Goal: Obtain resource: Download file/media

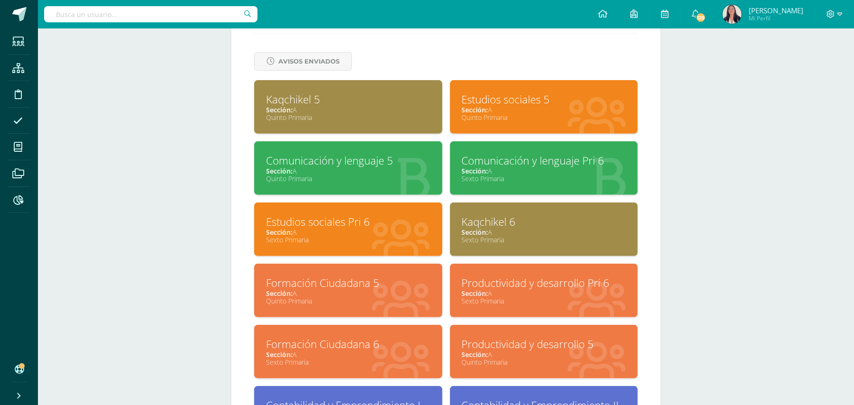
scroll to position [395, 0]
click at [157, 15] on input "text" at bounding box center [150, 14] width 213 height 16
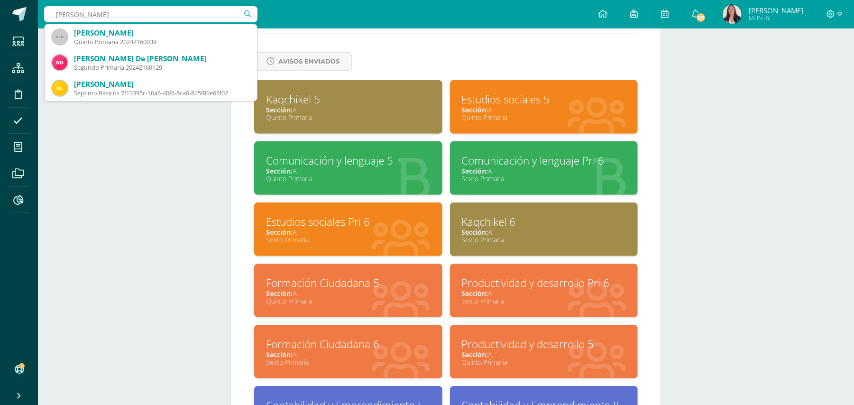
type input "natha"
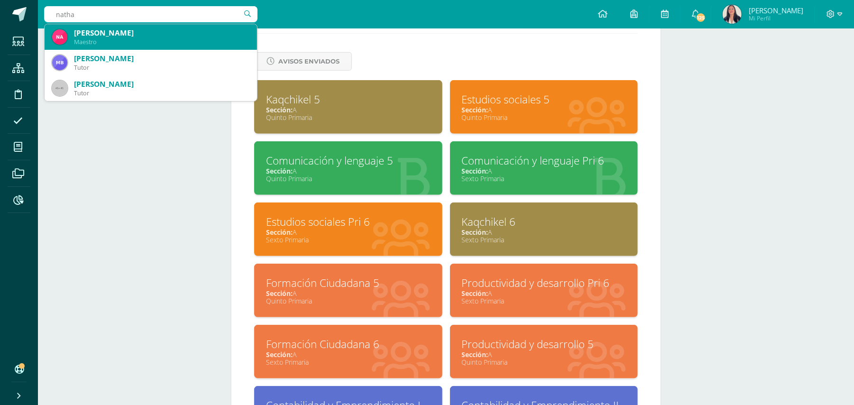
click at [120, 31] on div "[PERSON_NAME]" at bounding box center [161, 33] width 175 height 10
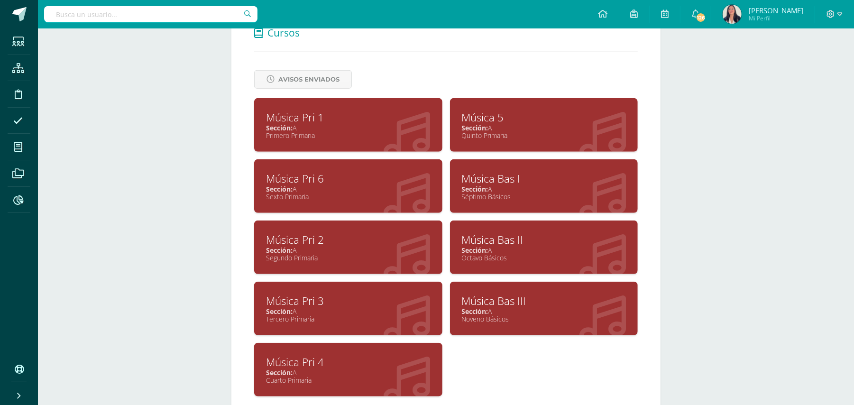
scroll to position [376, 0]
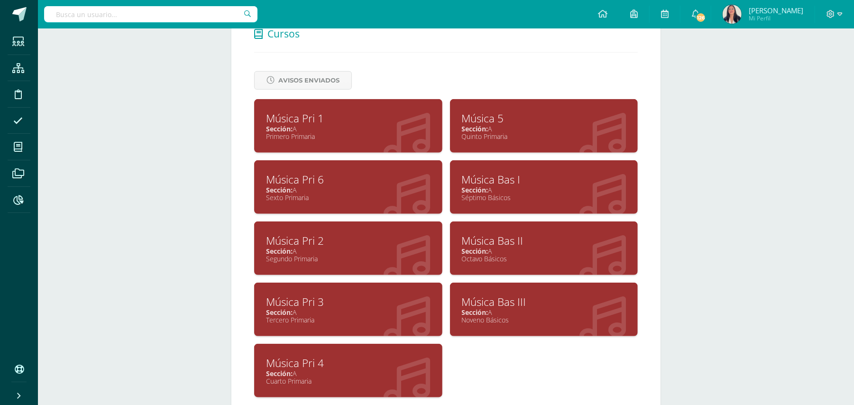
click at [302, 112] on div "Música Pri 1" at bounding box center [348, 118] width 165 height 15
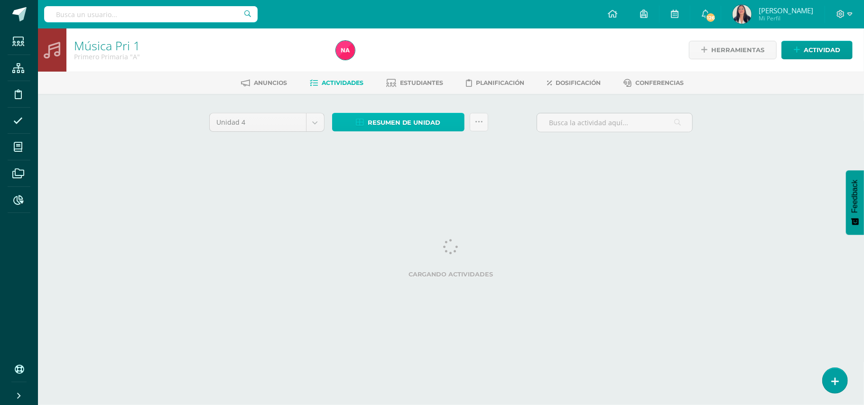
click at [395, 118] on span "Resumen de unidad" at bounding box center [404, 123] width 73 height 18
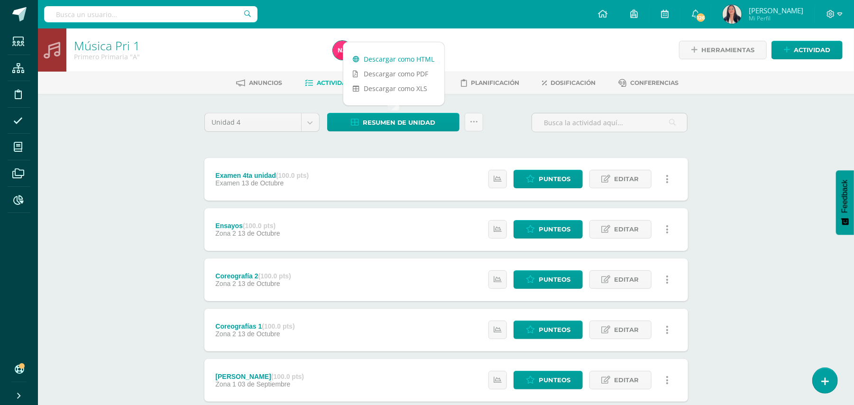
click at [395, 59] on link "Descargar como HTML" at bounding box center [393, 59] width 101 height 15
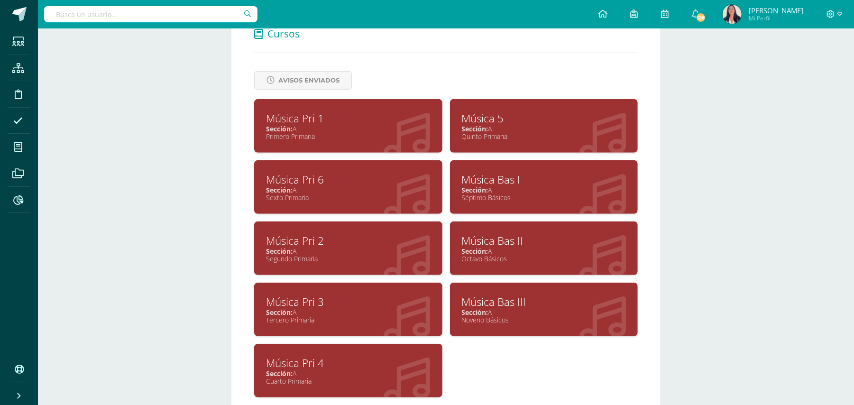
click at [294, 234] on div "Música Pri 2" at bounding box center [348, 240] width 165 height 15
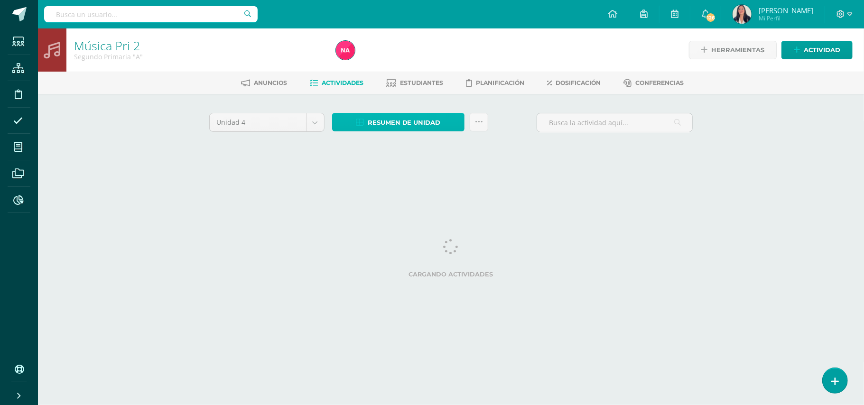
click at [399, 121] on span "Resumen de unidad" at bounding box center [404, 123] width 73 height 18
click at [391, 120] on span "Resumen de unidad" at bounding box center [404, 123] width 73 height 18
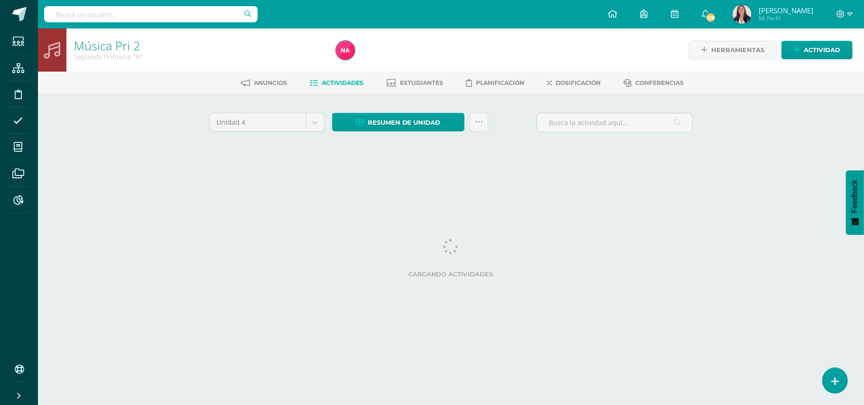
click at [352, 177] on html "Estudiantes Estructura Disciplina Asistencia Mis cursos Archivos Reportes Sopor…" at bounding box center [432, 88] width 864 height 177
click at [395, 118] on span "Resumen de unidad" at bounding box center [404, 123] width 73 height 18
click at [315, 177] on html "Estudiantes Estructura Disciplina Asistencia Mis cursos Archivos Reportes Sopor…" at bounding box center [432, 88] width 864 height 177
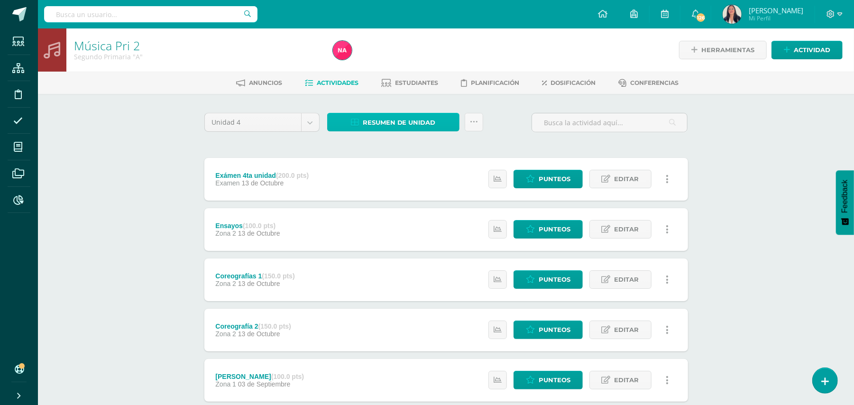
click at [388, 120] on span "Resumen de unidad" at bounding box center [399, 123] width 73 height 18
click at [361, 143] on div "Unidad 4 Unidad 1 Unidad 2 Unidad 3 Unidad 4 Resumen de unidad Subir actividade…" at bounding box center [446, 380] width 491 height 534
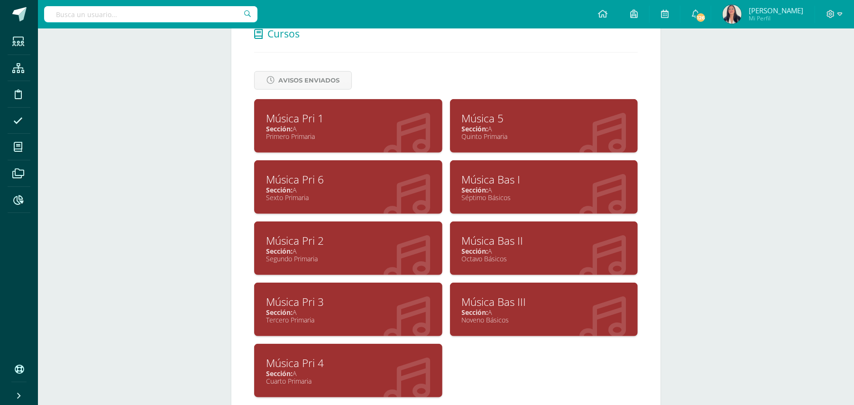
click at [299, 235] on div "Música Pri 2" at bounding box center [348, 240] width 165 height 15
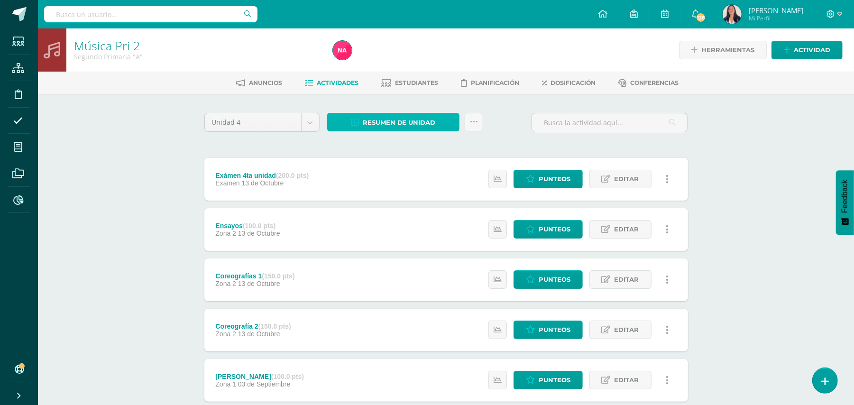
click at [382, 119] on span "Resumen de unidad" at bounding box center [399, 123] width 73 height 18
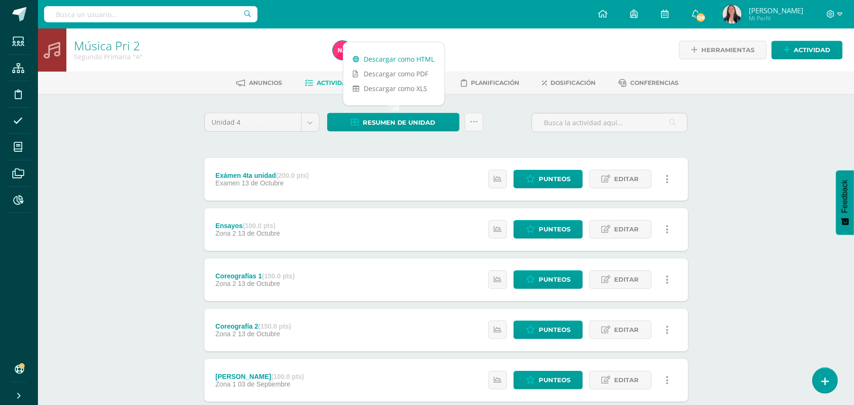
click at [377, 56] on link "Descargar como HTML" at bounding box center [393, 59] width 101 height 15
click at [393, 55] on link "Descargar como HTML" at bounding box center [393, 59] width 101 height 15
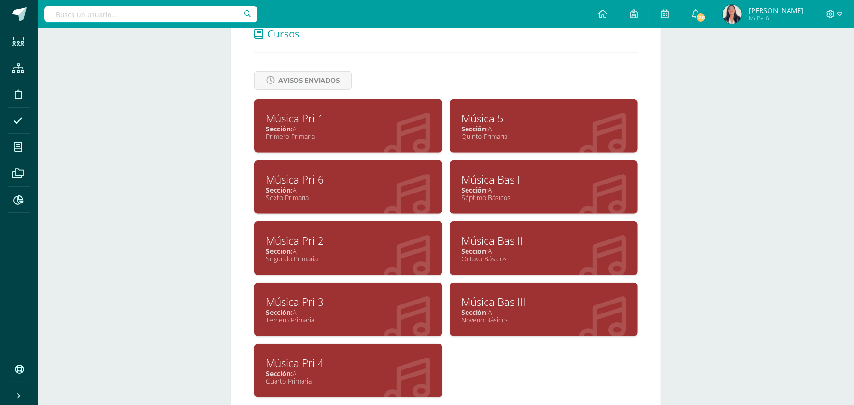
click at [291, 300] on div "Música Pri 3" at bounding box center [348, 302] width 165 height 15
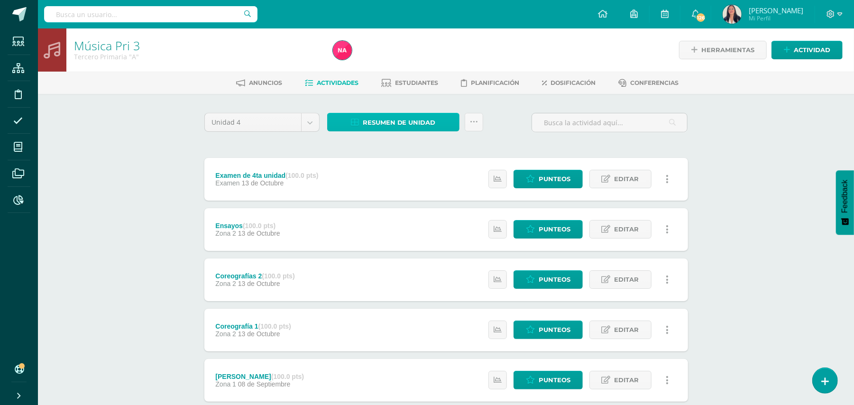
click at [404, 118] on span "Resumen de unidad" at bounding box center [399, 123] width 73 height 18
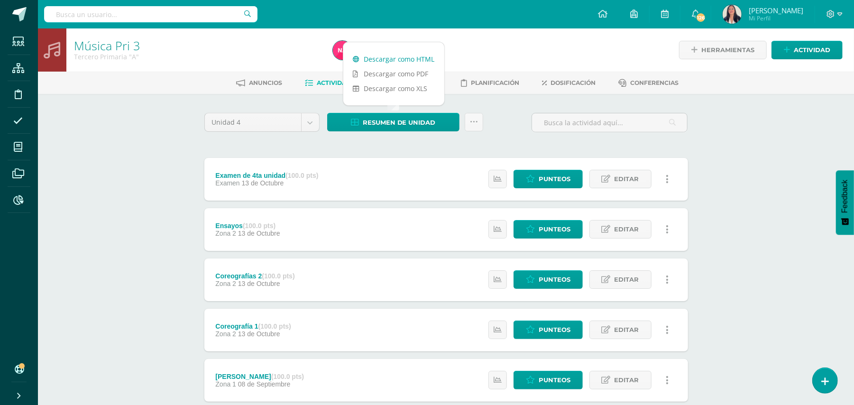
click at [415, 58] on link "Descargar como HTML" at bounding box center [393, 59] width 101 height 15
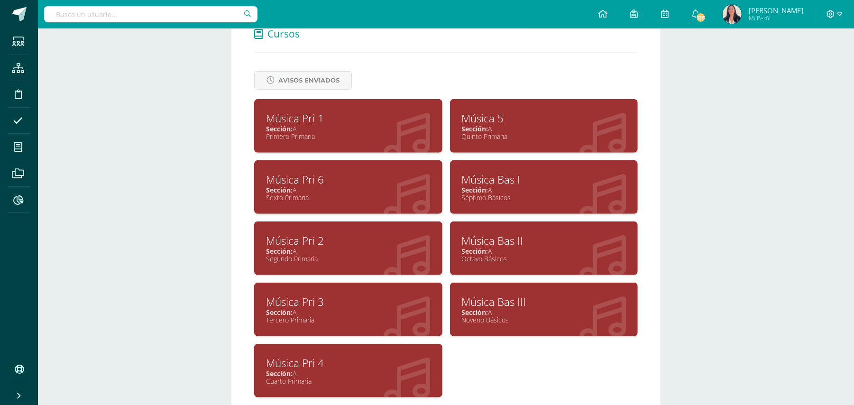
click at [295, 116] on div "Música Pri 1" at bounding box center [348, 118] width 165 height 15
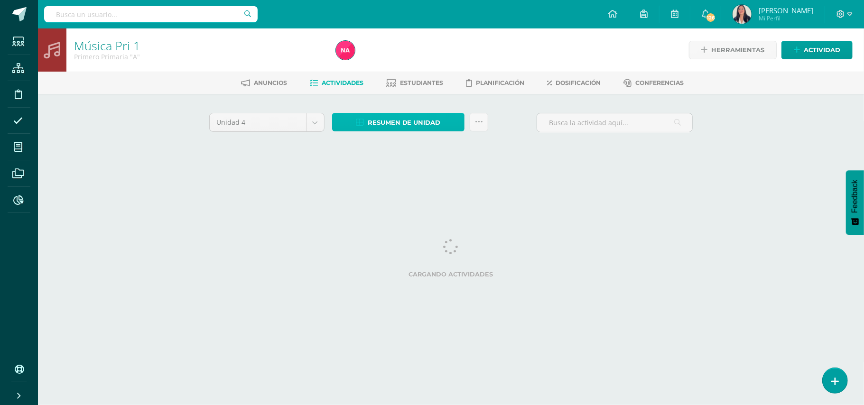
click at [386, 116] on span "Resumen de unidad" at bounding box center [404, 123] width 73 height 18
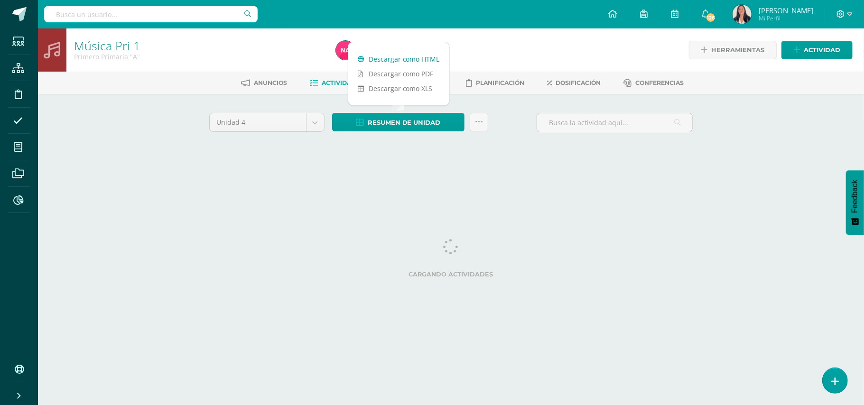
click at [385, 57] on link "Descargar como HTML" at bounding box center [398, 59] width 101 height 15
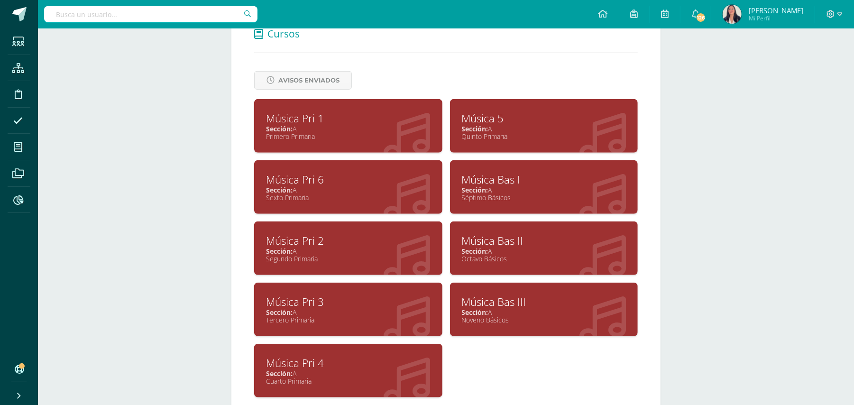
click at [311, 356] on div "Música Pri 4" at bounding box center [348, 363] width 165 height 15
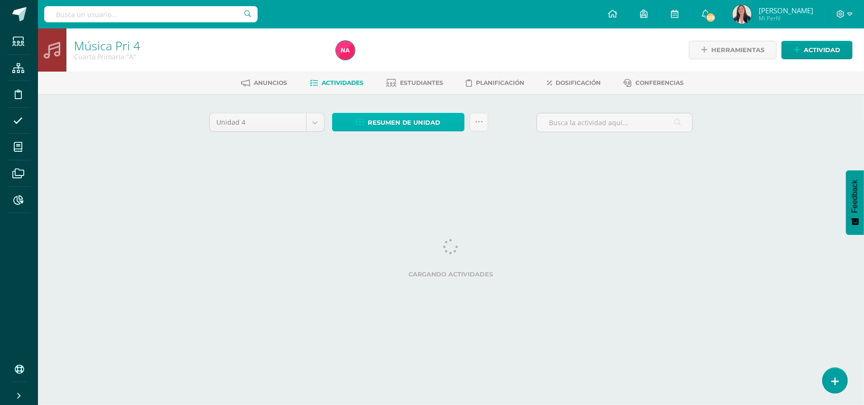
click at [427, 122] on span "Resumen de unidad" at bounding box center [404, 123] width 73 height 18
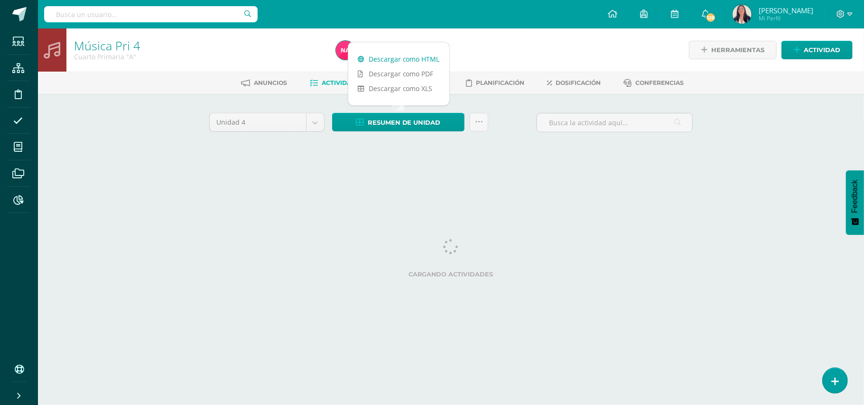
click at [418, 58] on link "Descargar como HTML" at bounding box center [398, 59] width 101 height 15
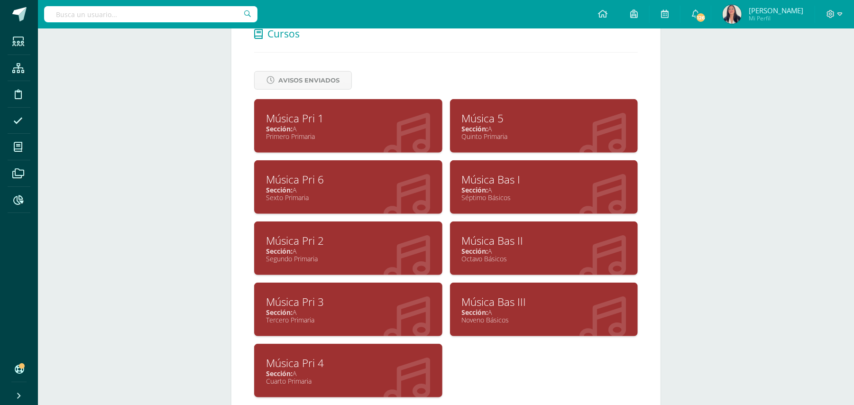
click at [482, 114] on div "Música 5" at bounding box center [544, 118] width 165 height 15
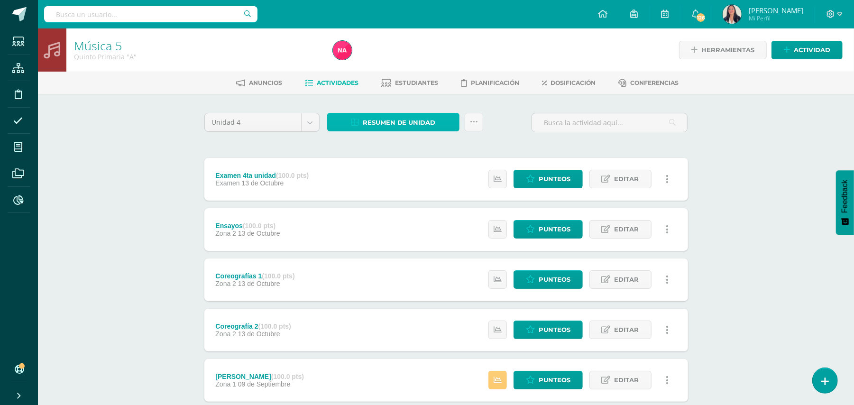
click at [412, 119] on span "Resumen de unidad" at bounding box center [399, 123] width 73 height 18
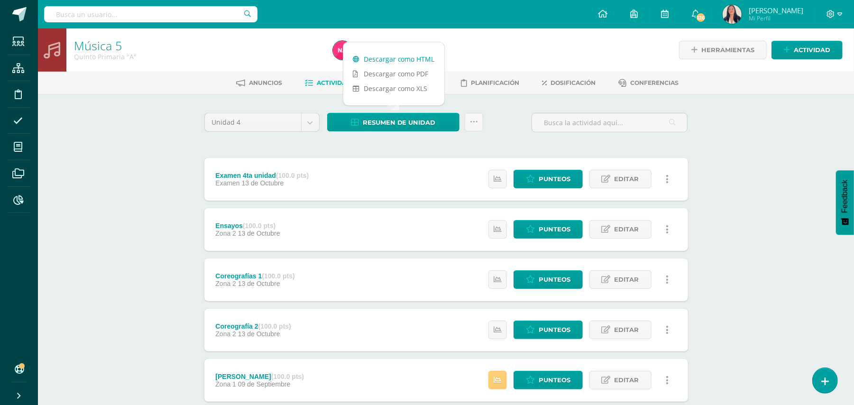
click at [397, 57] on link "Descargar como HTML" at bounding box center [393, 59] width 101 height 15
